Goal: Information Seeking & Learning: Learn about a topic

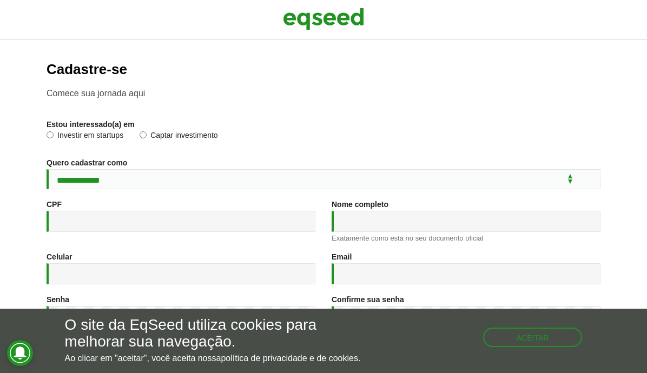
click at [135, 94] on p "Comece sua jornada aqui" at bounding box center [324, 93] width 554 height 10
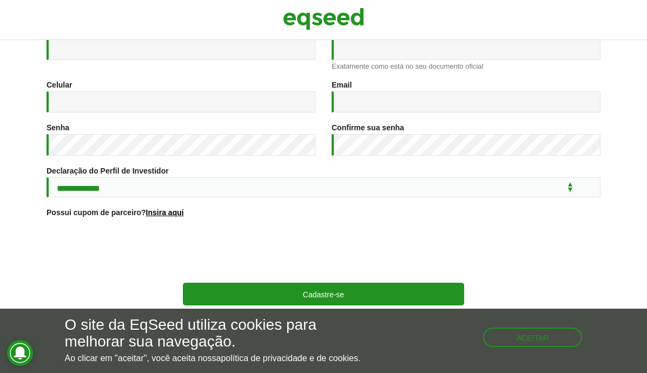
scroll to position [177, 0]
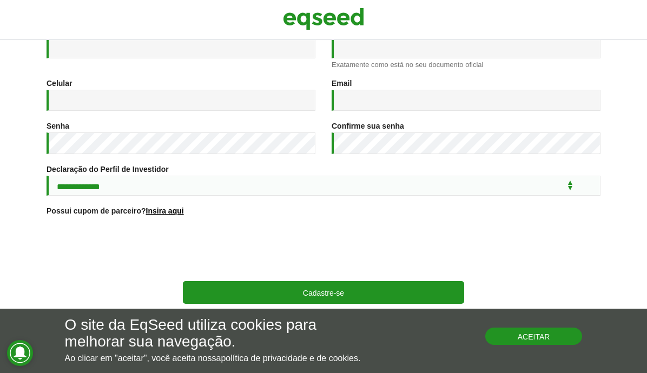
click at [565, 337] on button "Aceitar" at bounding box center [533, 336] width 97 height 17
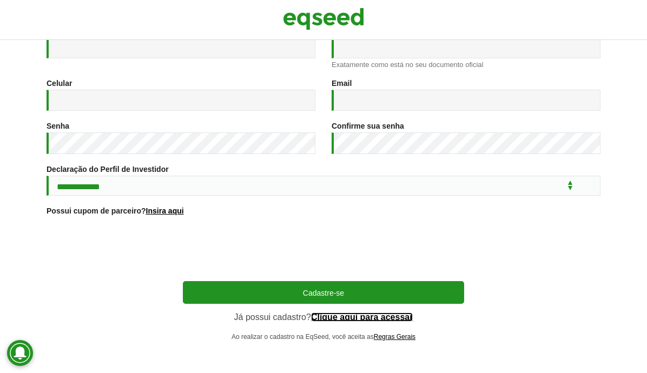
click at [341, 316] on link "Clique aqui para acessar" at bounding box center [362, 317] width 102 height 9
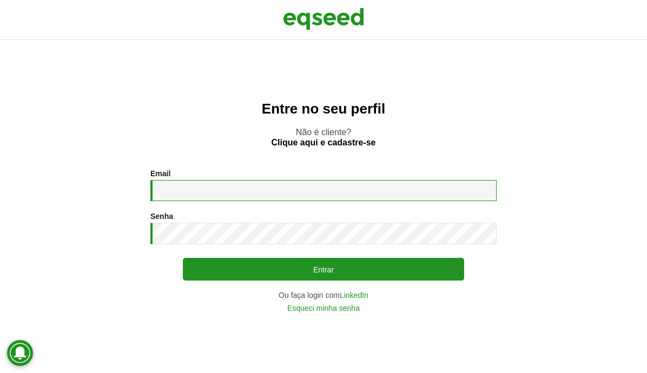
click at [268, 191] on input "Email *" at bounding box center [323, 190] width 346 height 21
type input "**********"
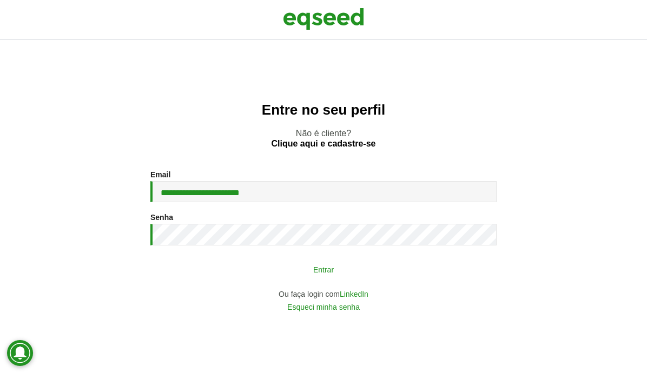
click at [348, 279] on button "Entrar" at bounding box center [323, 269] width 281 height 21
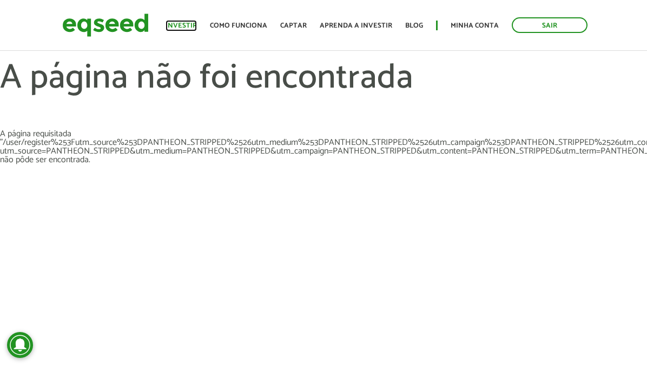
click at [193, 24] on link "Investir" at bounding box center [181, 25] width 31 height 7
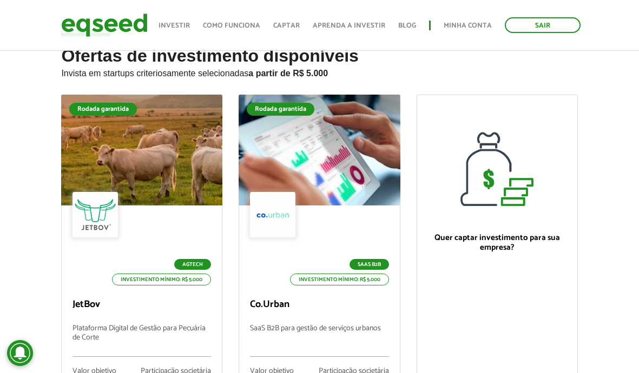
scroll to position [54, 0]
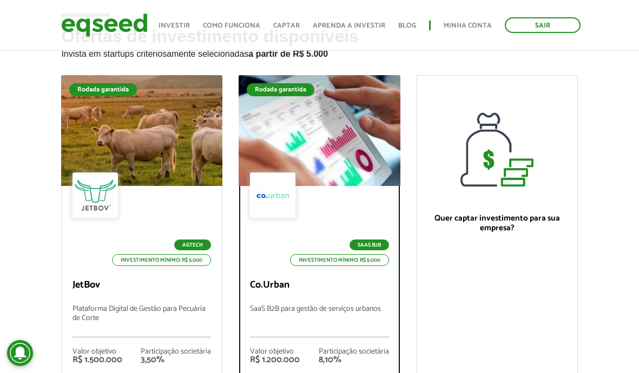
click at [325, 284] on p "Co.Urban" at bounding box center [319, 286] width 139 height 12
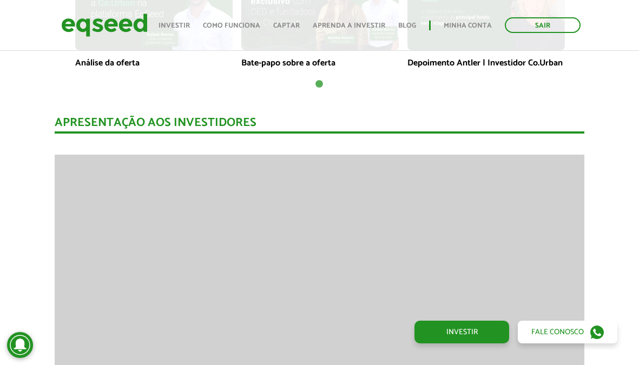
scroll to position [866, 0]
